Goal: Register for event/course

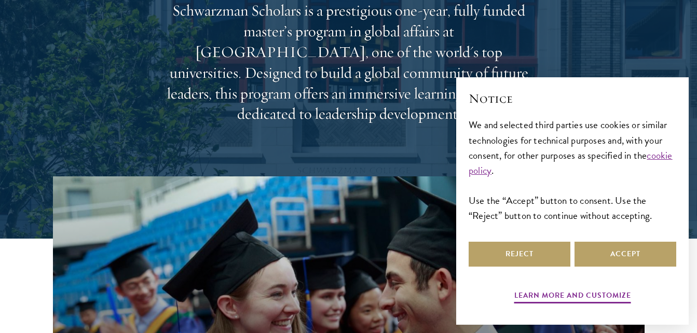
scroll to position [152, 0]
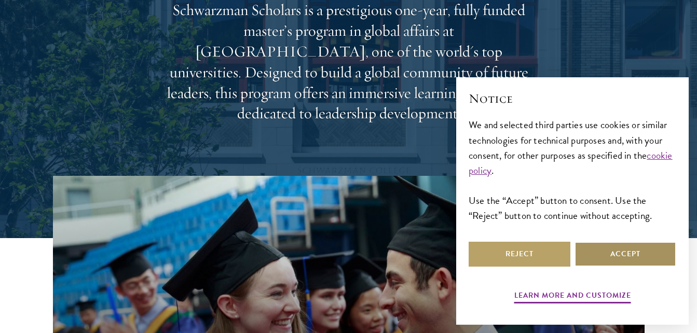
click at [611, 254] on button "Accept" at bounding box center [626, 254] width 102 height 25
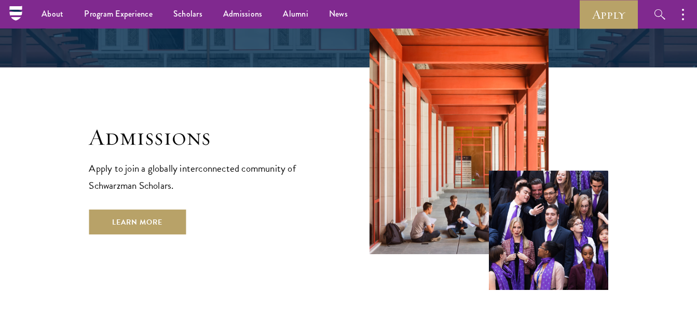
scroll to position [1669, 0]
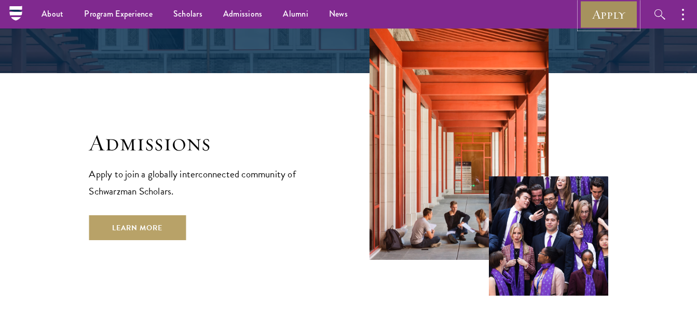
click at [608, 18] on link "Apply" at bounding box center [609, 14] width 58 height 29
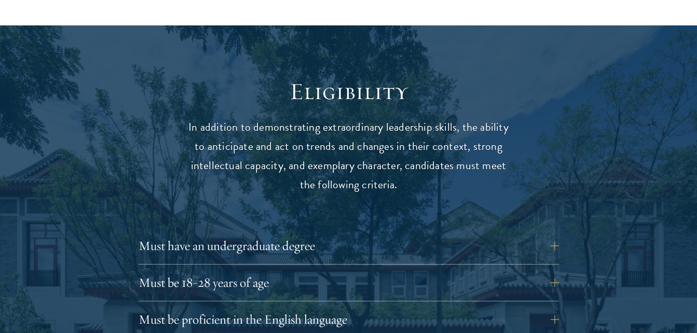
scroll to position [1287, 0]
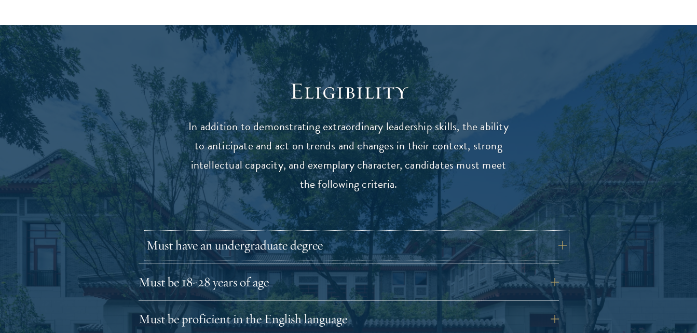
click at [565, 233] on button "Must have an undergraduate degree" at bounding box center [356, 245] width 421 height 25
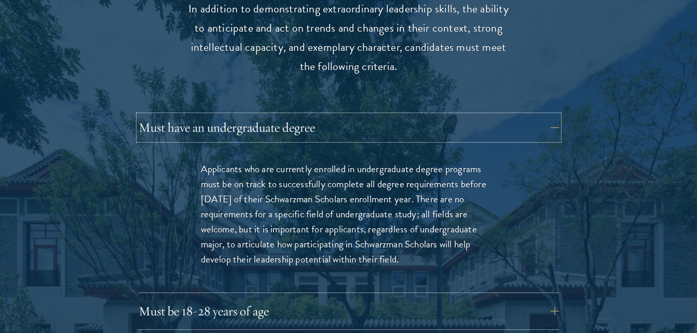
scroll to position [1407, 0]
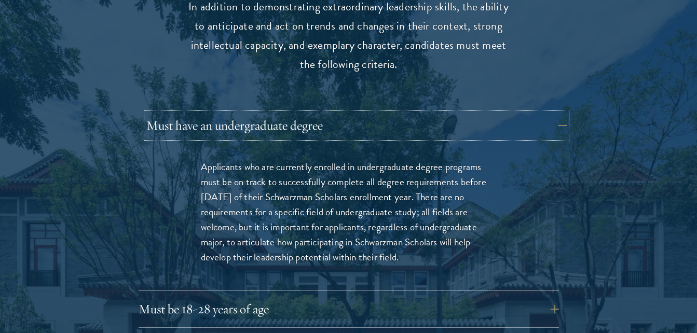
click at [554, 113] on button "Must have an undergraduate degree" at bounding box center [356, 125] width 421 height 25
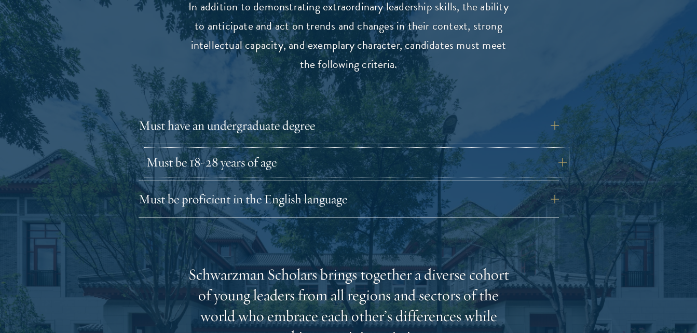
click at [559, 150] on button "Must be 18-28 years of age" at bounding box center [356, 162] width 421 height 25
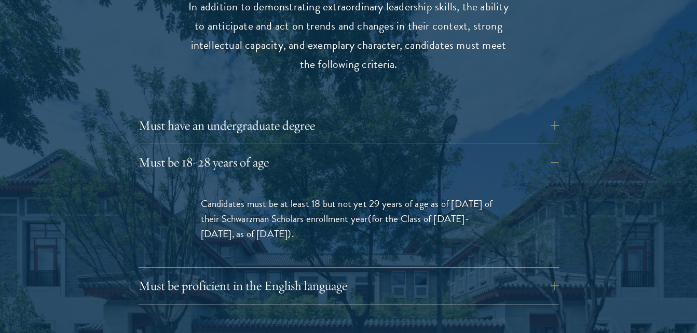
click at [558, 150] on button "Must be 18-28 years of age" at bounding box center [356, 162] width 421 height 25
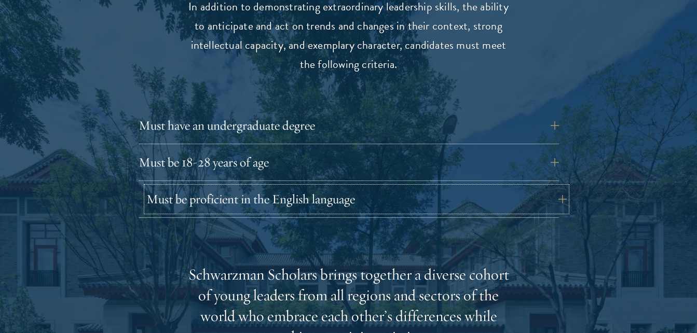
click at [494, 187] on button "Must be proficient in the English language" at bounding box center [356, 199] width 421 height 25
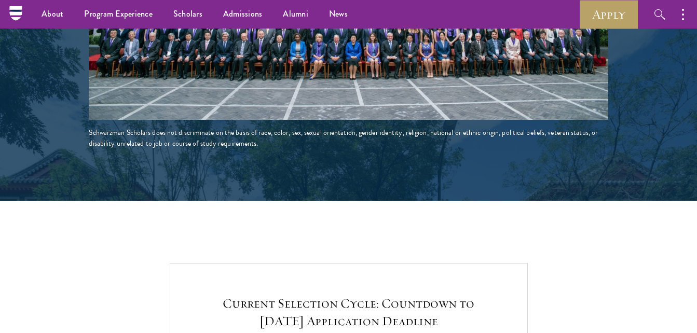
scroll to position [2187, 0]
